Goal: Task Accomplishment & Management: Manage account settings

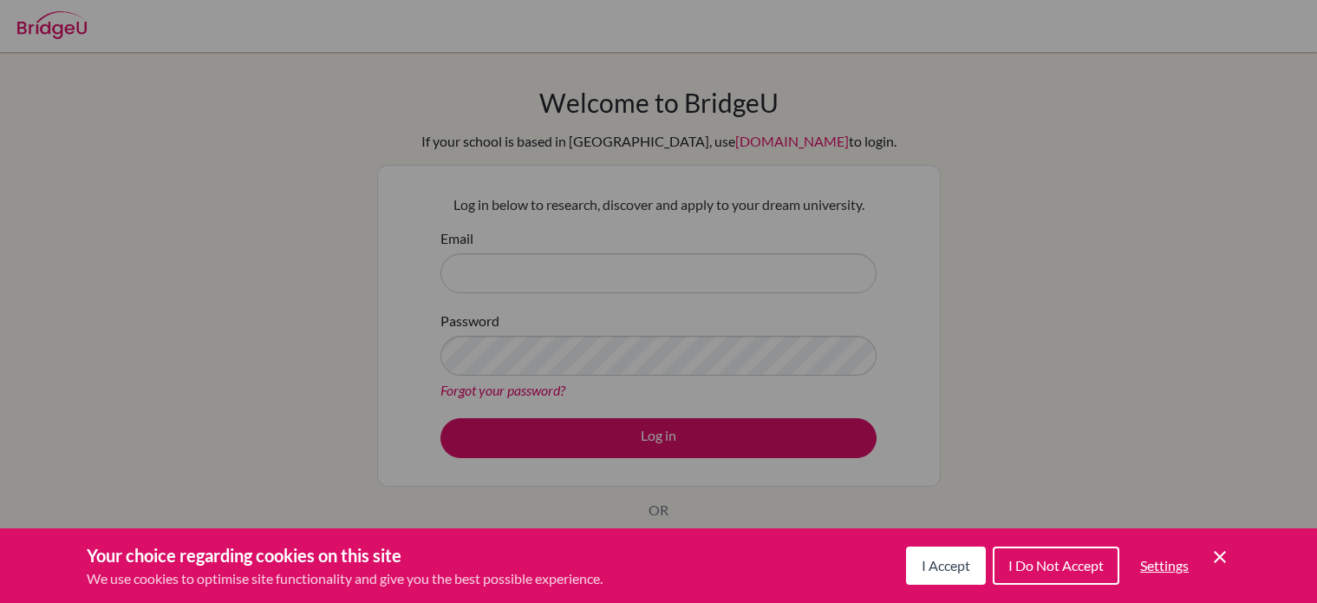
scroll to position [167, 0]
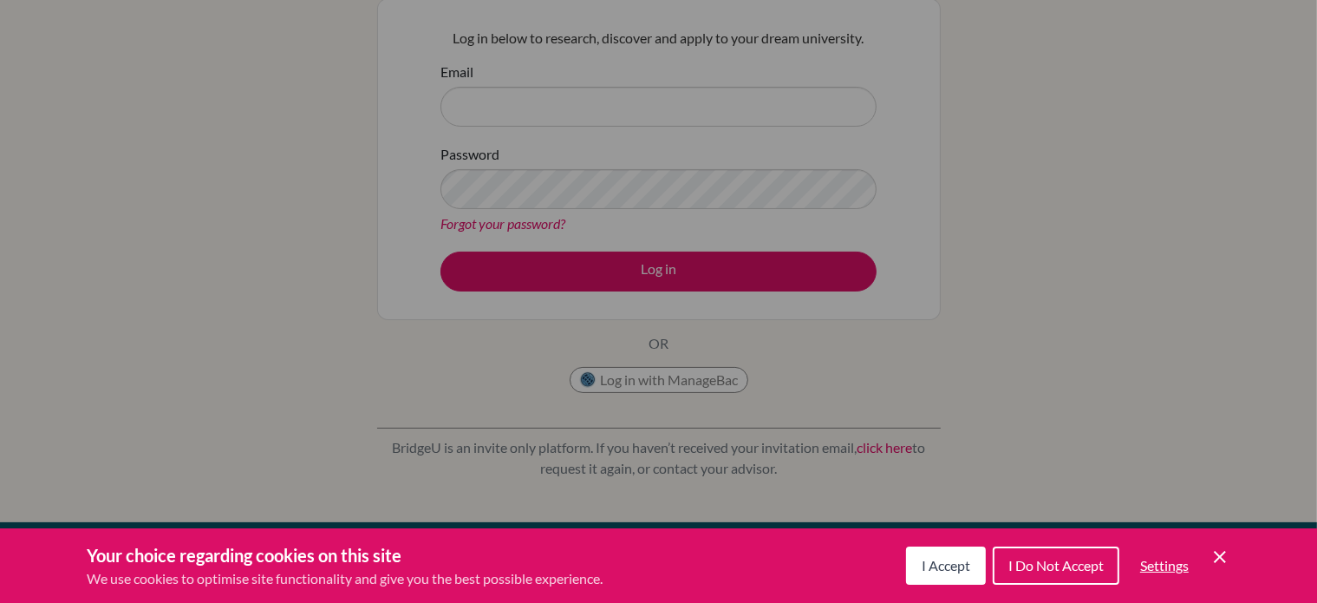
click at [1211, 563] on icon "Cookie Control Close Icon" at bounding box center [1220, 556] width 21 height 21
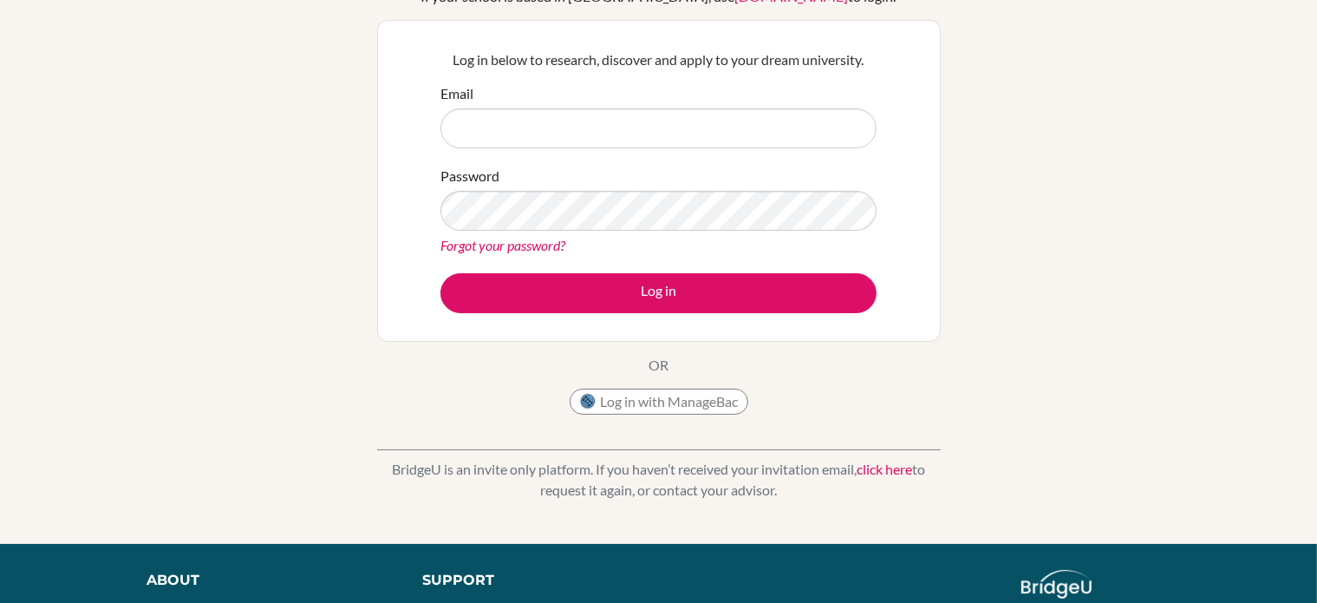
scroll to position [141, 0]
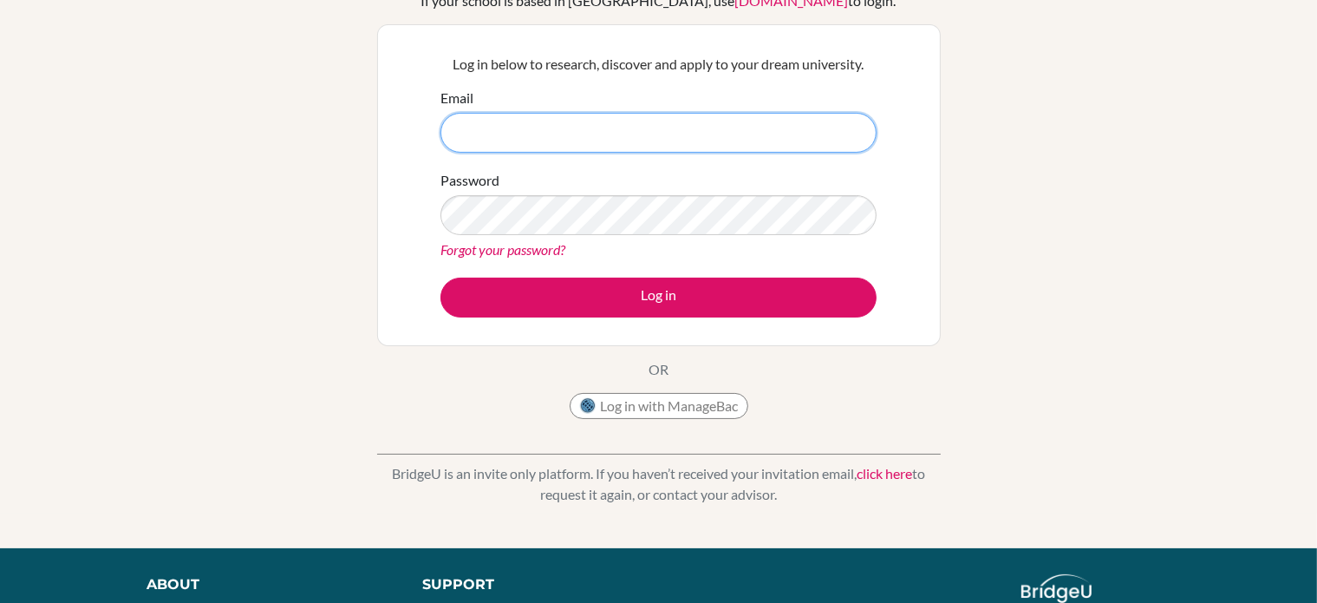
click at [662, 127] on input "Email" at bounding box center [659, 133] width 436 height 40
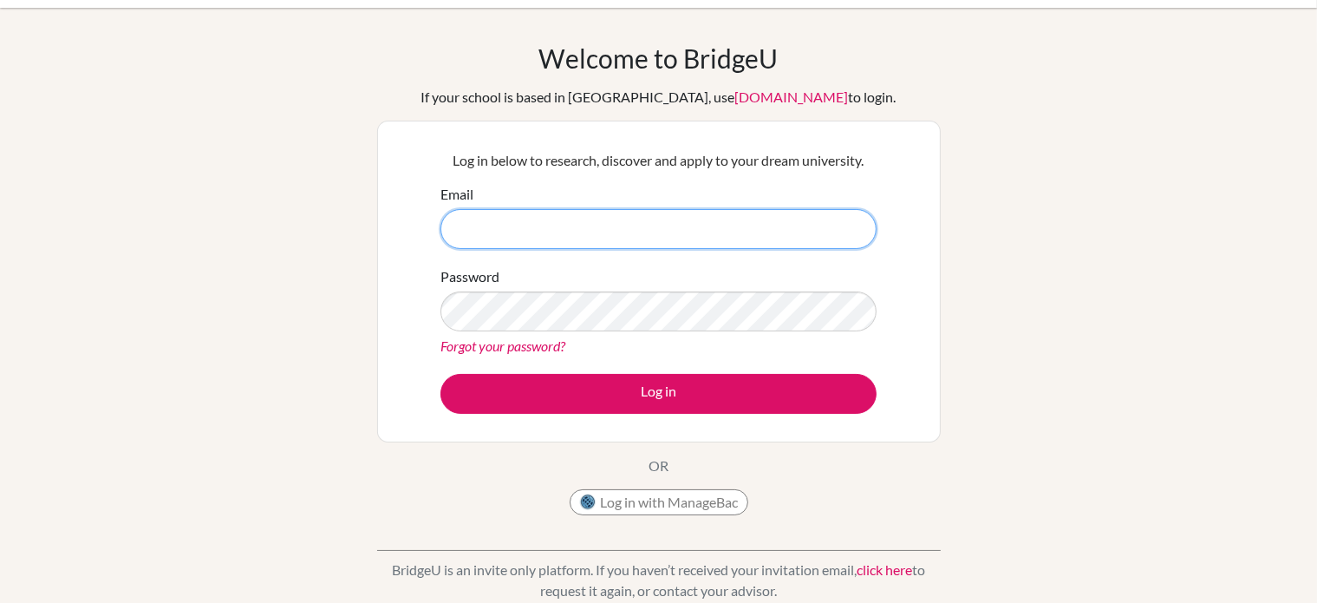
scroll to position [43, 0]
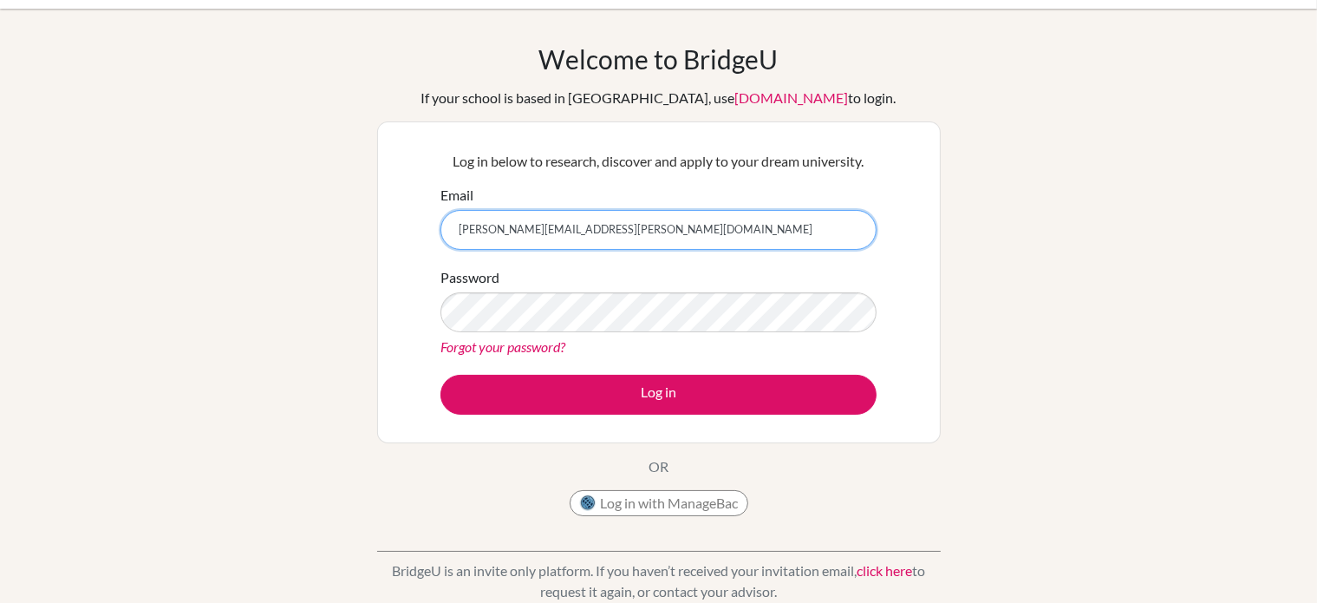
type input "katie.irvin@myiasp.com"
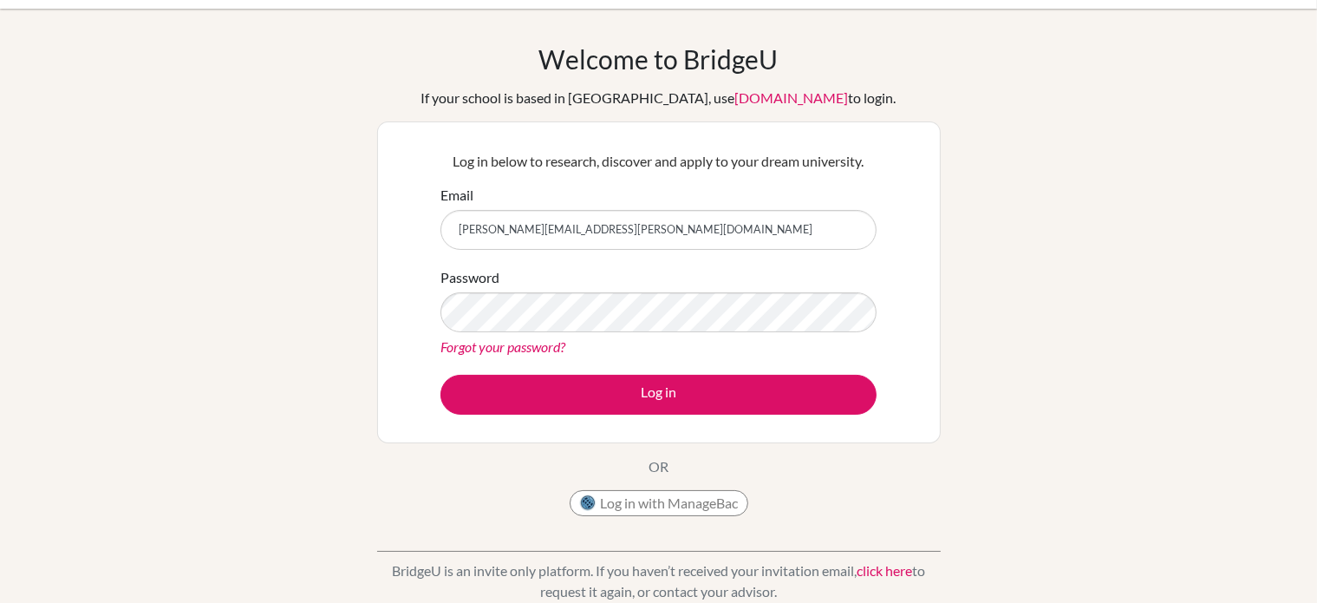
click at [523, 345] on link "Forgot your password?" at bounding box center [503, 346] width 125 height 16
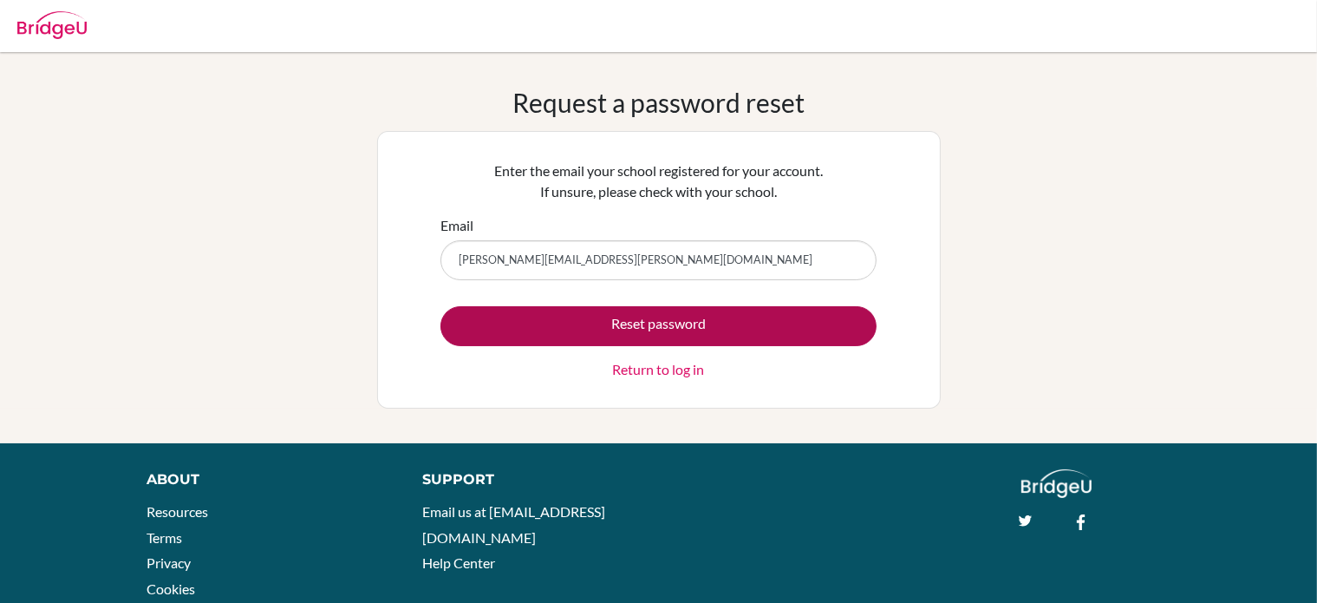
type input "[PERSON_NAME][EMAIL_ADDRESS][PERSON_NAME][DOMAIN_NAME]"
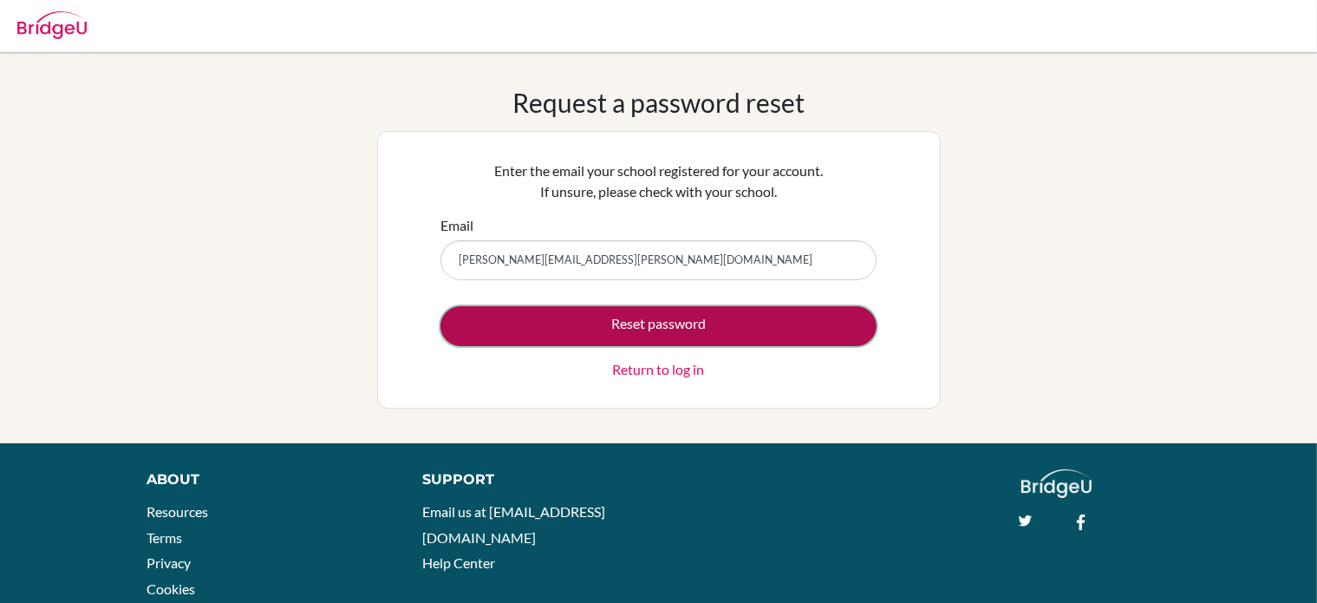
click at [633, 333] on button "Reset password" at bounding box center [659, 326] width 436 height 40
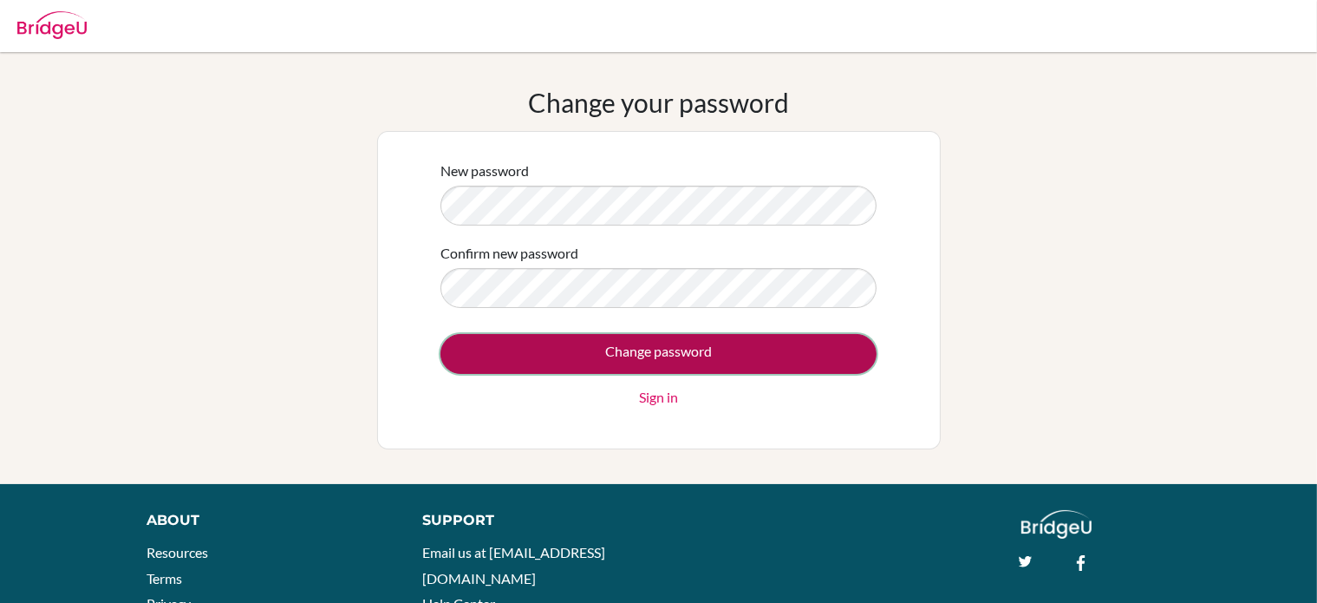
click at [791, 350] on input "Change password" at bounding box center [659, 354] width 436 height 40
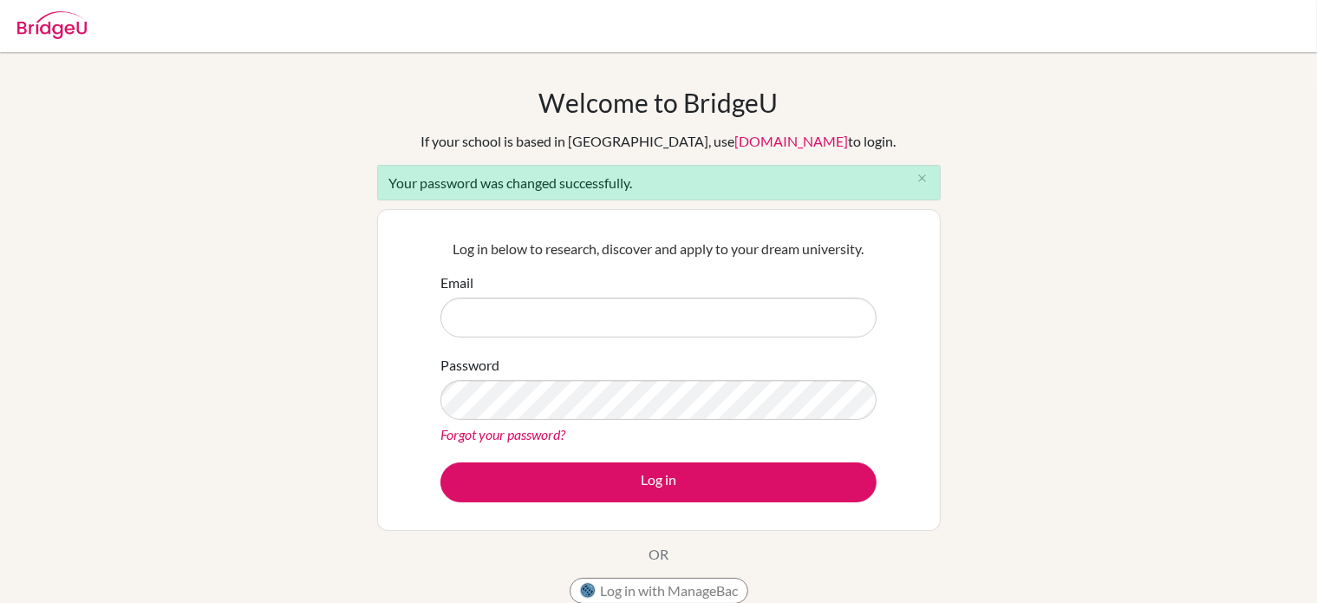
click at [715, 314] on input "Email" at bounding box center [659, 317] width 436 height 40
type input "[PERSON_NAME][EMAIL_ADDRESS][PERSON_NAME][DOMAIN_NAME]"
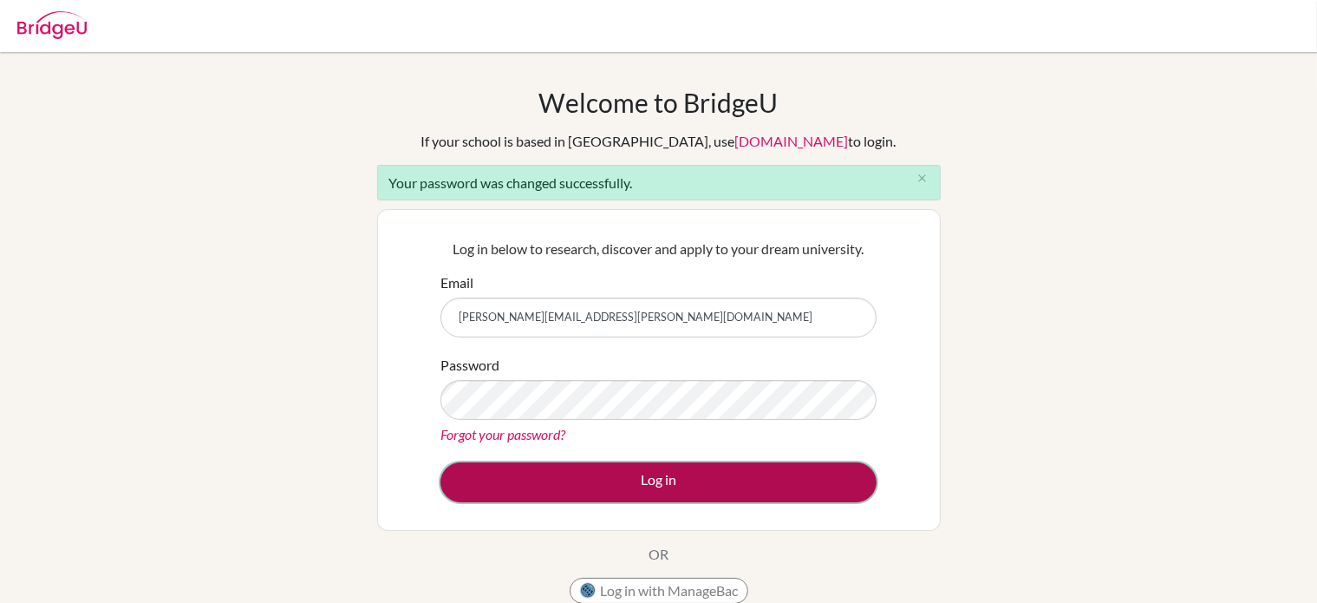
click at [583, 485] on button "Log in" at bounding box center [659, 482] width 436 height 40
